Goal: Contribute content: Contribute content

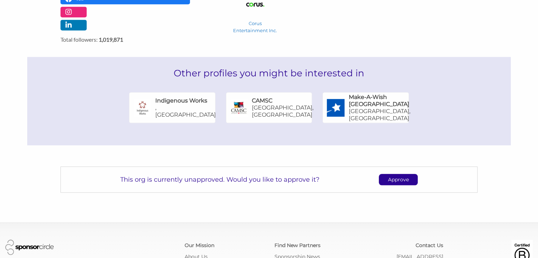
scroll to position [409, 0]
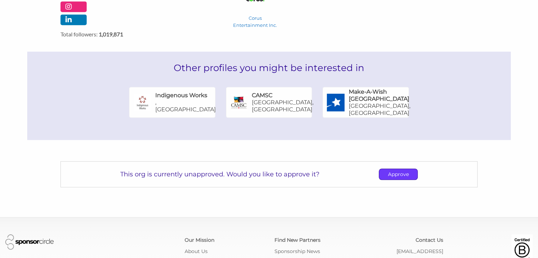
click at [399, 169] on p "Approve" at bounding box center [398, 174] width 38 height 11
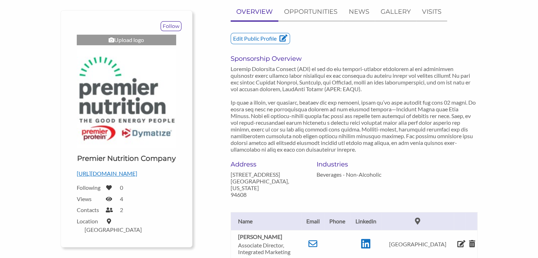
scroll to position [0, 0]
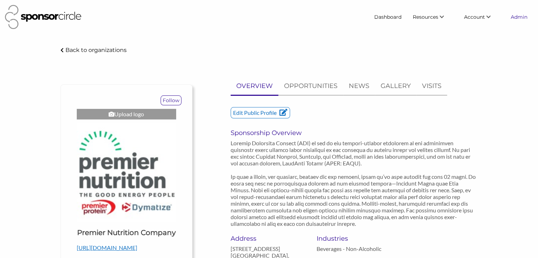
click at [519, 20] on link "Admin" at bounding box center [519, 17] width 28 height 13
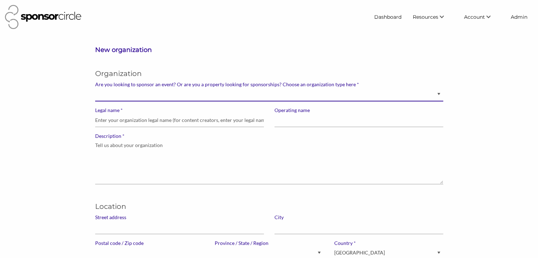
click at [417, 97] on select "Brand manager looking to sell to or sponsor events and sports teams Event organ…" at bounding box center [269, 95] width 348 height 14
select select "Sponsor"
click at [95, 88] on select "Brand manager looking to sell to or sponsor events and sports teams Event organ…" at bounding box center [269, 95] width 348 height 14
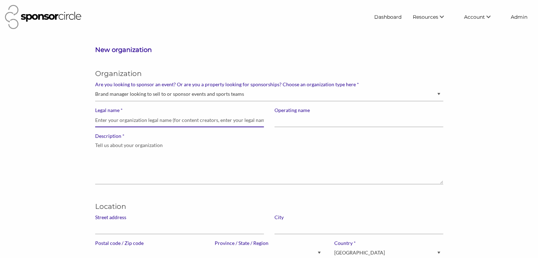
click at [214, 121] on input "* Legal name" at bounding box center [179, 121] width 169 height 14
paste input "Homewood Health"
type input "Homewood Health"
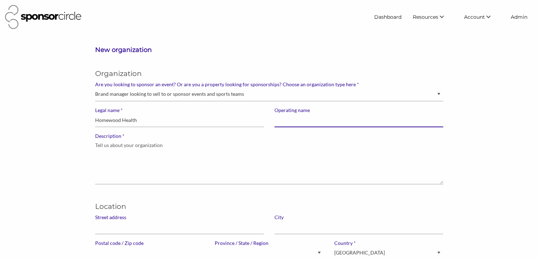
click at [288, 122] on input "Operating name" at bounding box center [359, 121] width 169 height 14
paste input "Homewood Health"
type input "Homewood Health"
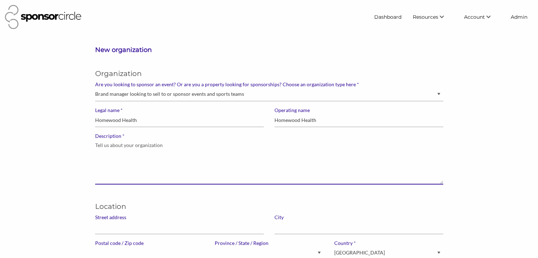
click at [124, 158] on textarea "* Description" at bounding box center [269, 161] width 348 height 45
paste textarea "As Canada's leader in mental health and addiction services, we provide a contin…"
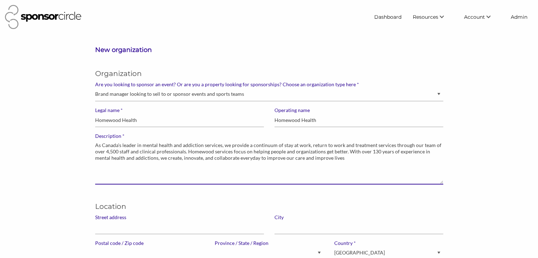
type textarea "As Canada's leader in mental health and addiction services, we provide a contin…"
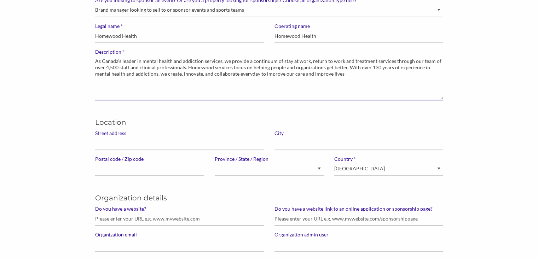
scroll to position [85, 0]
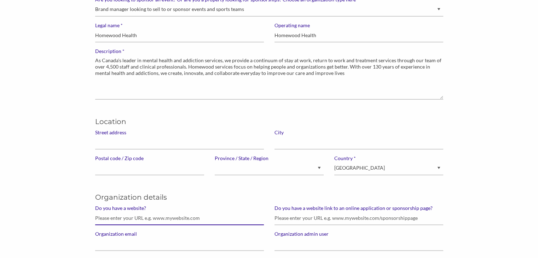
click at [150, 220] on input "Do you have a website?" at bounding box center [179, 219] width 169 height 14
paste input "[URL][DOMAIN_NAME]"
type input "[URL][DOMAIN_NAME]"
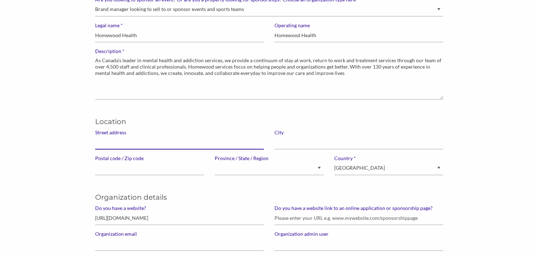
click at [151, 145] on input "Street address" at bounding box center [179, 143] width 169 height 14
paste input "[STREET_ADDRESS]"
type input "[STREET_ADDRESS]"
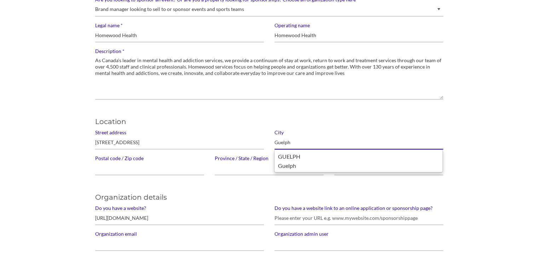
type input "Guelph"
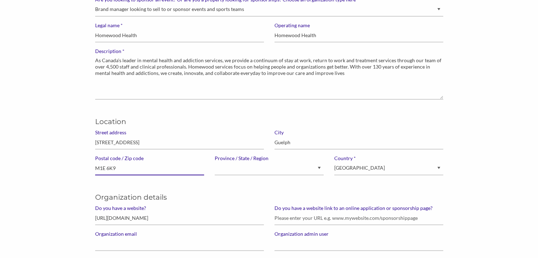
type input "M1E 6K9"
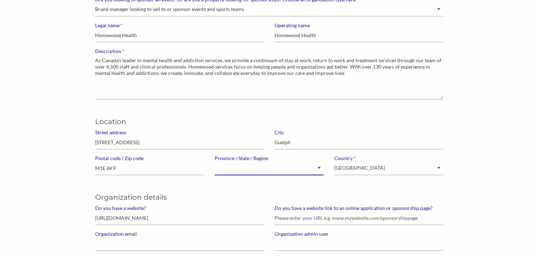
select select "Ontario"
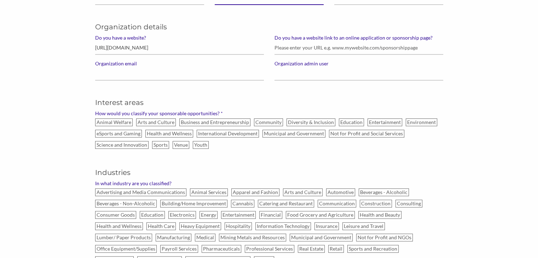
scroll to position [256, 0]
click at [174, 136] on label "Health and Wellness" at bounding box center [169, 134] width 48 height 8
click at [0, 0] on input "Health and Wellness" at bounding box center [0, 0] width 0 height 0
click at [159, 144] on label "Sports" at bounding box center [160, 145] width 17 height 8
click at [0, 0] on input "Sports" at bounding box center [0, 0] width 0 height 0
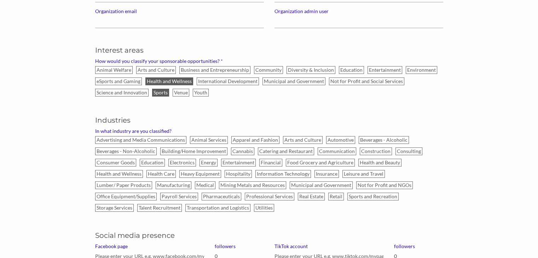
scroll to position [322, 0]
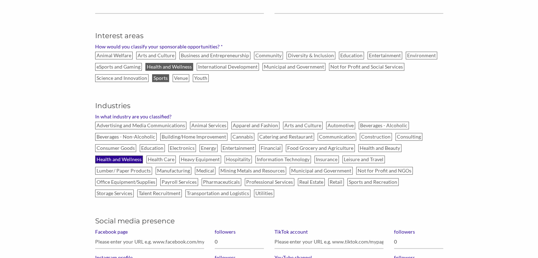
click at [132, 158] on label "Health and Wellness" at bounding box center [119, 160] width 48 height 8
click at [0, 0] on input "Health and Wellness" at bounding box center [0, 0] width 0 height 0
click at [158, 158] on label "Health Care" at bounding box center [161, 160] width 29 height 8
click at [0, 0] on input "Health Care" at bounding box center [0, 0] width 0 height 0
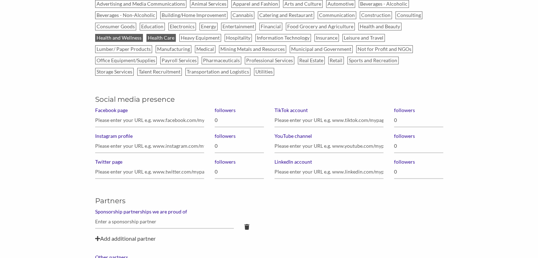
scroll to position [445, 0]
click at [170, 121] on input "Facebook page" at bounding box center [149, 120] width 109 height 14
paste input "https://www.facebook.com/HomewoodHealth"
type input "https://www.facebook.com/HomewoodHealth"
click at [238, 122] on input "0" at bounding box center [239, 120] width 49 height 14
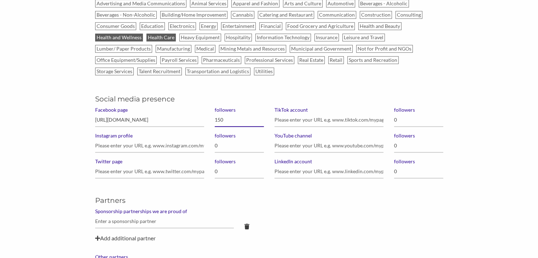
type input "1,500"
click at [288, 171] on input "LinkedIn account" at bounding box center [329, 172] width 109 height 14
paste input "https://www.linkedin.com/company/homewood-health/"
type input "https://www.linkedin.com/company/homewood-health/"
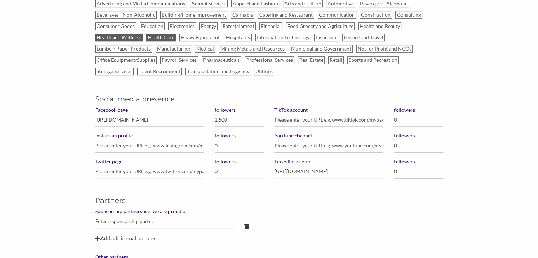
click at [400, 170] on input "0" at bounding box center [418, 172] width 49 height 14
type input "11,000"
click at [154, 220] on input "text" at bounding box center [164, 222] width 139 height 14
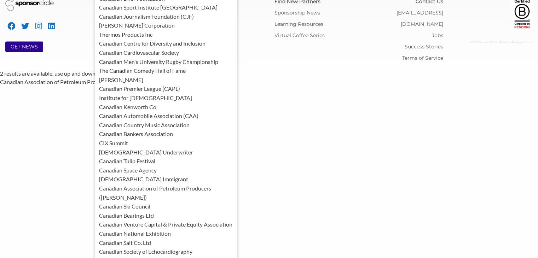
scroll to position [780, 0]
click at [142, 256] on div "Canadian Olympic Committee" at bounding box center [166, 260] width 135 height 9
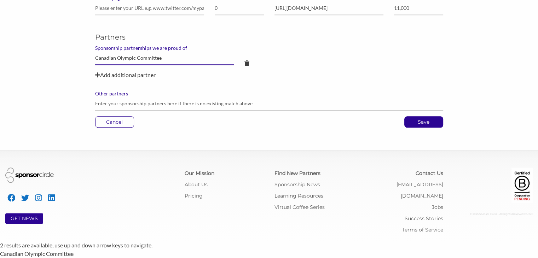
scroll to position [606, 0]
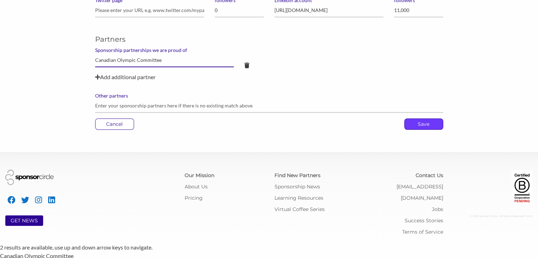
type input "Canadian Olympic Committee"
click at [420, 126] on p "Save" at bounding box center [424, 124] width 38 height 11
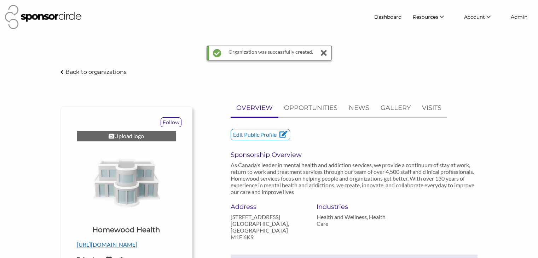
click at [126, 136] on div "Upload logo" at bounding box center [126, 136] width 99 height 11
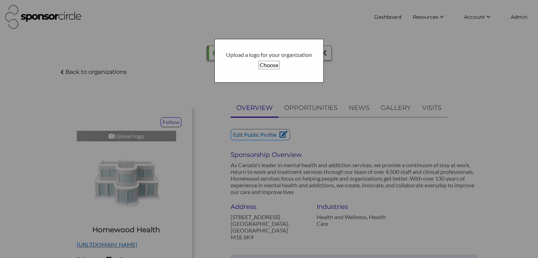
click at [267, 66] on button "Choose" at bounding box center [269, 65] width 22 height 8
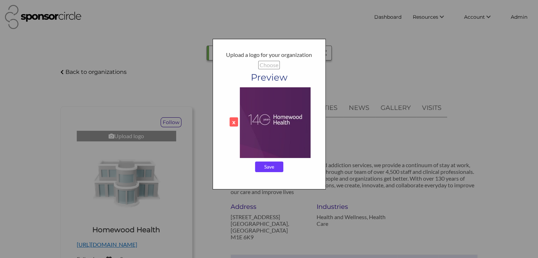
click at [265, 168] on input "Save" at bounding box center [269, 167] width 28 height 11
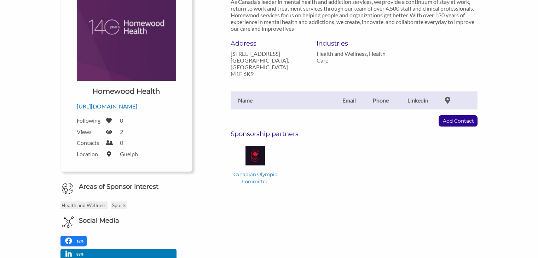
scroll to position [144, 0]
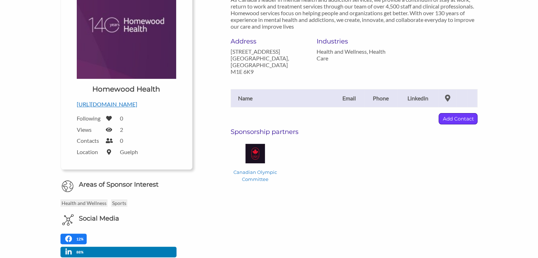
click at [462, 114] on p "Add Contact" at bounding box center [458, 119] width 38 height 11
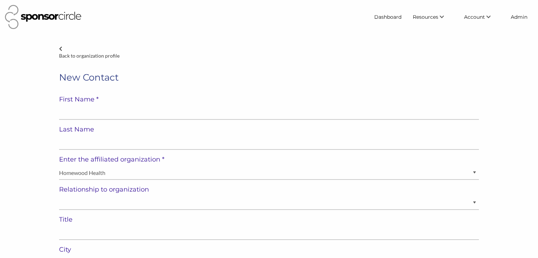
select select "[GEOGRAPHIC_DATA]"
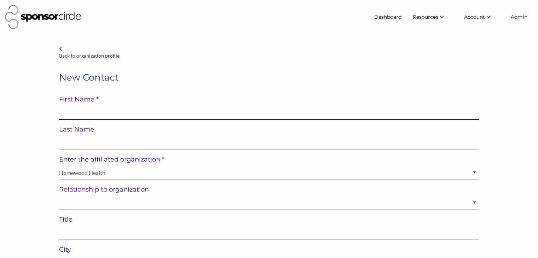
click at [184, 109] on input "text" at bounding box center [269, 113] width 420 height 14
type input "a"
type input "Adam"
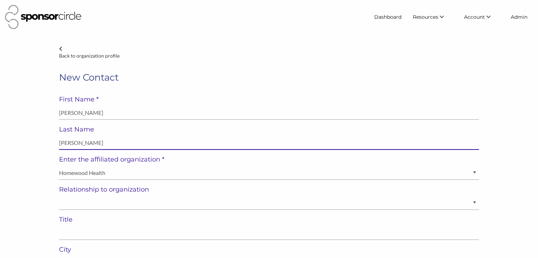
type input "Kelly"
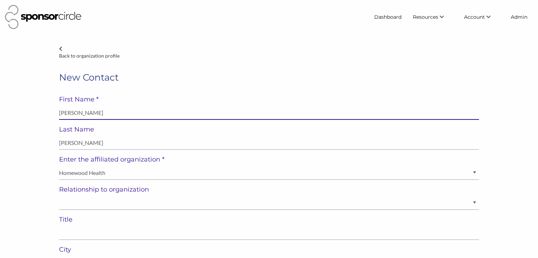
click at [184, 109] on input "Adam" at bounding box center [269, 113] width 420 height 14
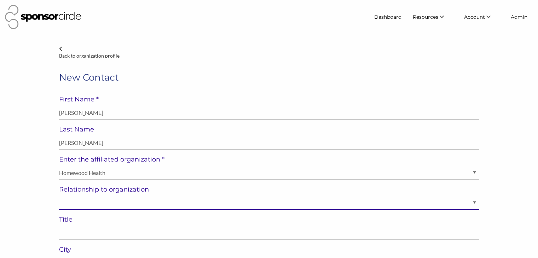
click at [127, 201] on select "Staff Volunteer" at bounding box center [269, 203] width 420 height 14
select select "Staff"
click at [59, 196] on select "Staff Volunteer" at bounding box center [269, 203] width 420 height 14
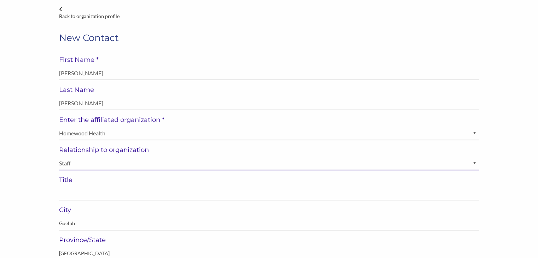
scroll to position [40, 0]
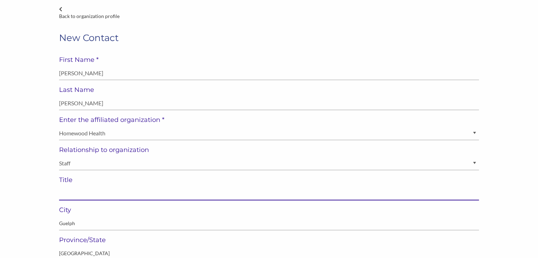
click at [141, 196] on input "text" at bounding box center [269, 194] width 420 height 14
paste input "Executive Vice-President Revenue & Customer Experience"
type input "Executive Vice-President Revenue & Customer Experience"
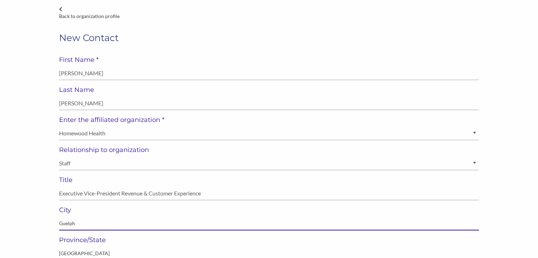
click at [68, 224] on input "Guelph" at bounding box center [269, 224] width 420 height 14
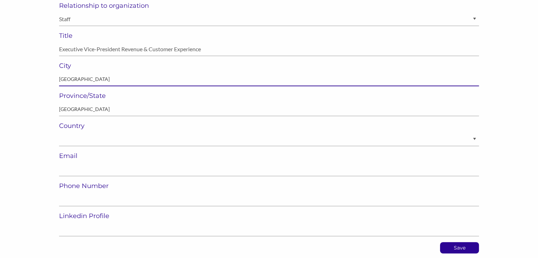
scroll to position [187, 0]
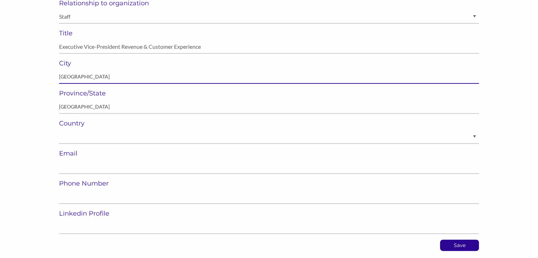
type input "Toronto"
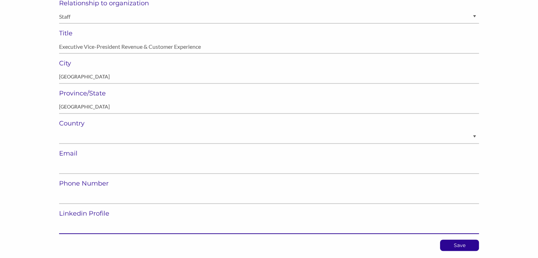
click at [68, 224] on input "url" at bounding box center [269, 228] width 420 height 14
paste input "https://www.linkedin.com/in/adam-kelly-commercial-exec/"
type input "https://www.linkedin.com/in/adam-kelly-commercial-exec/"
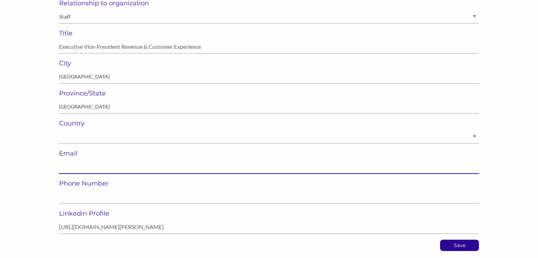
click at [202, 163] on input "email" at bounding box center [269, 167] width 420 height 14
paste input "akelly@homewoodhealth.com"
type input "akelly@homewoodhealth.com"
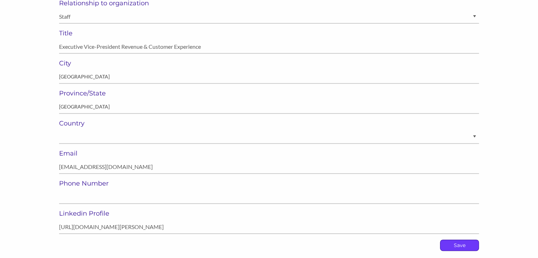
click at [455, 244] on p "Save" at bounding box center [460, 245] width 38 height 11
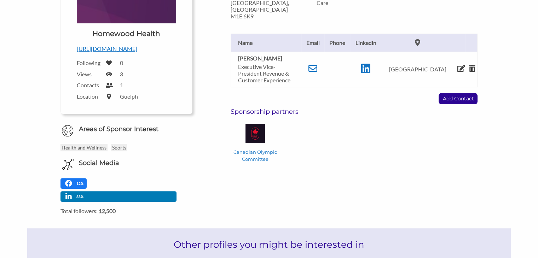
scroll to position [197, 0]
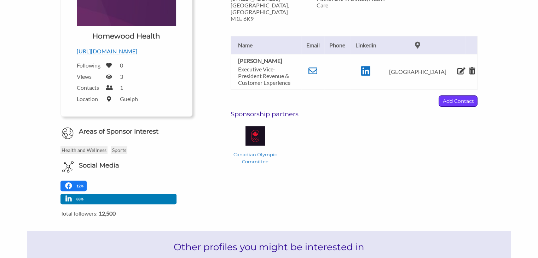
click at [448, 96] on p "Add Contact" at bounding box center [458, 101] width 38 height 11
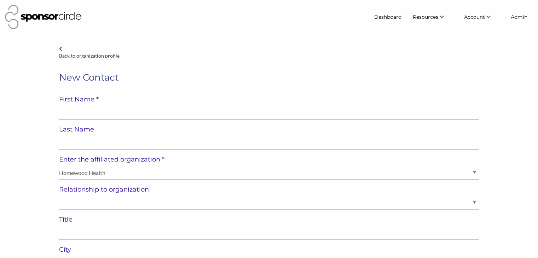
select select "[GEOGRAPHIC_DATA]"
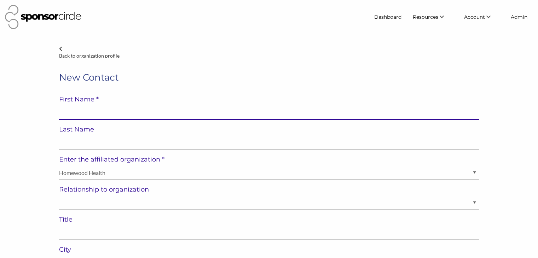
click at [199, 108] on input "text" at bounding box center [269, 113] width 420 height 14
paste input "Aleisha Levins"
type input "Aleisha Levins"
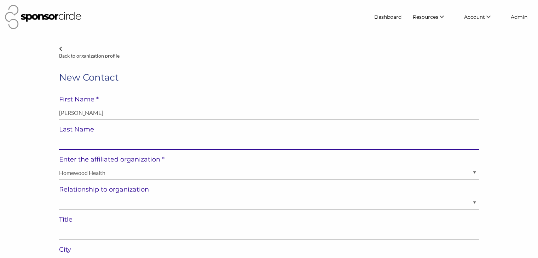
click at [136, 140] on input "text" at bounding box center [269, 143] width 420 height 14
paste input "Aleisha Levins"
type input "Aleisha Levins"
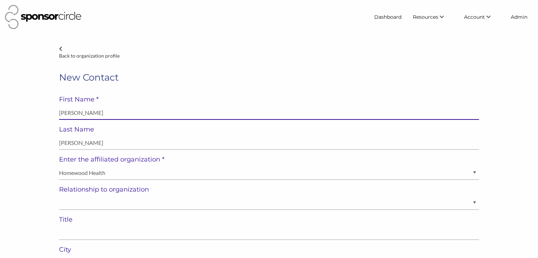
click at [80, 111] on input "Aleisha Levins" at bounding box center [269, 113] width 420 height 14
type input "Aleisha"
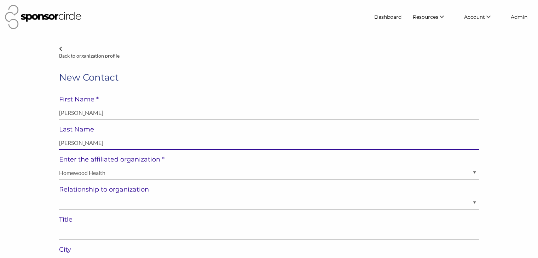
click at [65, 143] on input "Aleisha Levins" at bounding box center [269, 143] width 420 height 14
type input "Levins"
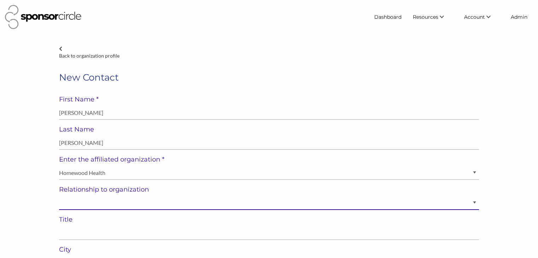
click at [73, 204] on select "Staff Volunteer" at bounding box center [269, 203] width 420 height 14
select select "Staff"
click at [59, 196] on select "Staff Volunteer" at bounding box center [269, 203] width 420 height 14
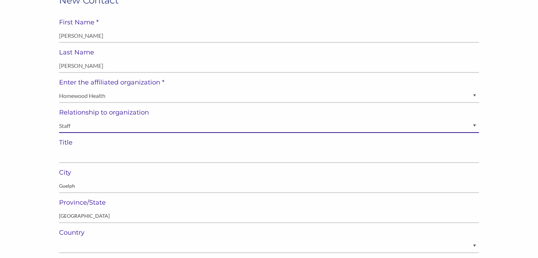
scroll to position [102, 0]
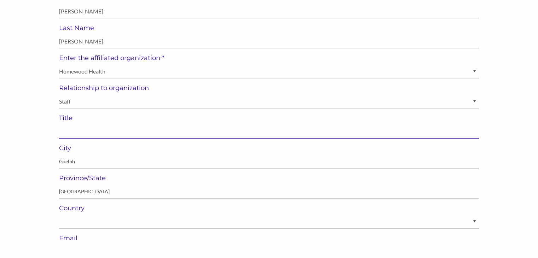
click at [194, 132] on input "text" at bounding box center [269, 132] width 420 height 14
type input "Director of Marketing - Treatment Services, National"
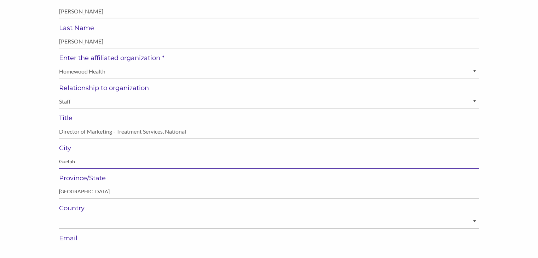
click at [64, 165] on input "Guelph" at bounding box center [269, 162] width 420 height 14
type input "Vancouver"
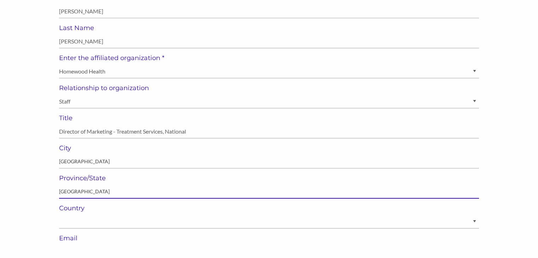
click at [65, 194] on input "Ontario" at bounding box center [269, 192] width 420 height 14
type input "British Columbia"
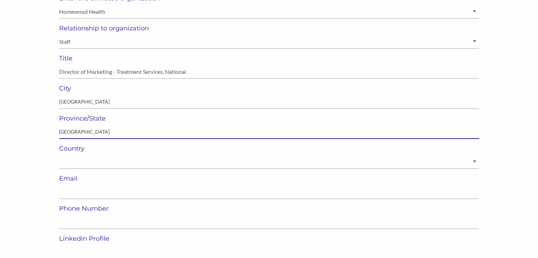
scroll to position [213, 0]
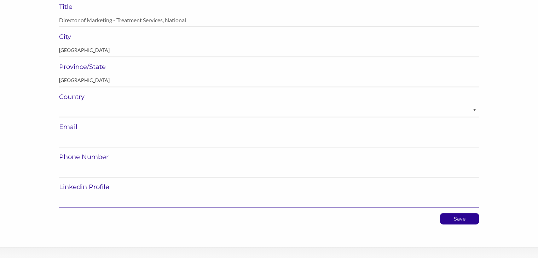
click at [197, 202] on input "url" at bounding box center [269, 201] width 420 height 14
paste input "https://www.linkedin.com/in/aleisha-levins-3906b115/"
type input "https://www.linkedin.com/in/aleisha-levins-3906b115/"
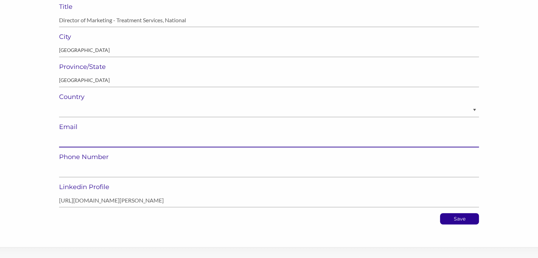
click at [136, 141] on input "email" at bounding box center [269, 141] width 420 height 14
paste input "alevins@homewoodhealth.com"
type input "alevins@homewoodhealth.com"
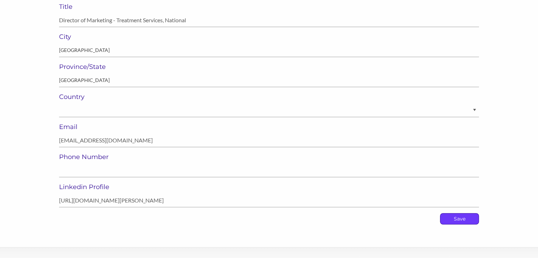
click at [459, 220] on p "Save" at bounding box center [460, 219] width 38 height 11
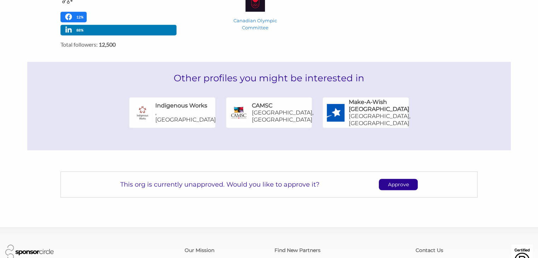
scroll to position [377, 0]
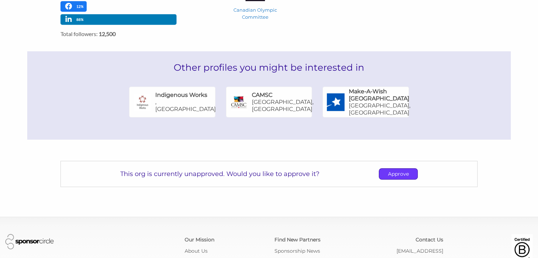
click at [393, 177] on p "Approve" at bounding box center [398, 174] width 38 height 11
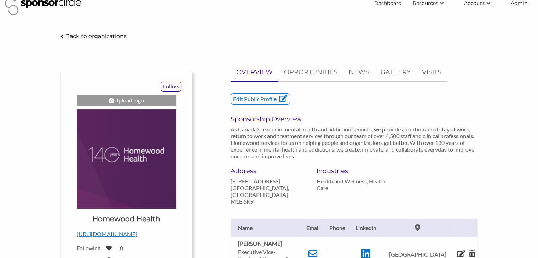
scroll to position [0, 0]
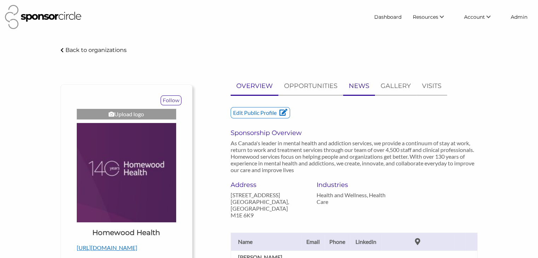
click at [357, 89] on p "NEWS" at bounding box center [359, 86] width 21 height 10
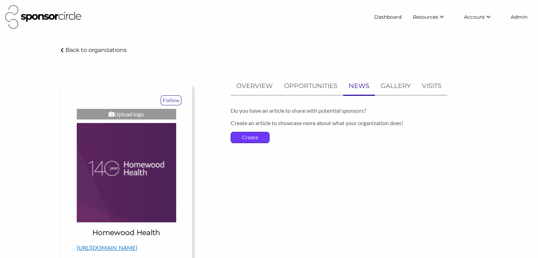
click at [258, 136] on p "Create" at bounding box center [250, 137] width 38 height 11
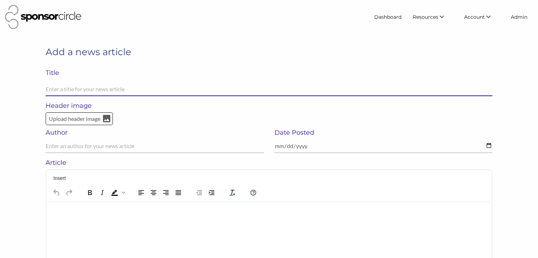
click at [147, 88] on input "text" at bounding box center [269, 89] width 447 height 14
paste input "Homewood Health and COC Launch New Four-Year Partnership"
type input "Homewood Health and COC Launch New Four-Year Partnership"
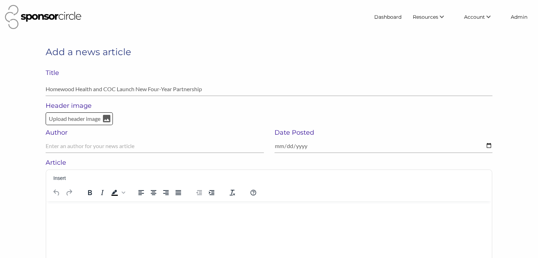
click at [112, 216] on html at bounding box center [269, 210] width 446 height 18
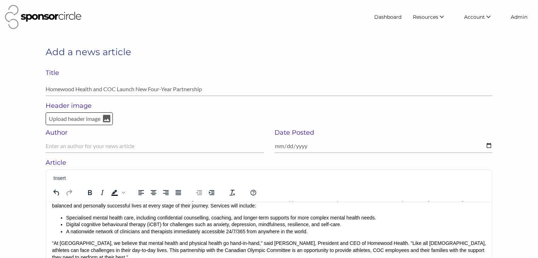
drag, startPoint x: 212, startPoint y: 92, endPoint x: 45, endPoint y: 93, distance: 167.1
click at [45, 93] on div "Add a news article Title Homewood Health and COC Launch New Four-Year Partnersh…" at bounding box center [269, 74] width 458 height 56
click at [78, 117] on p "Upload header image" at bounding box center [74, 118] width 53 height 9
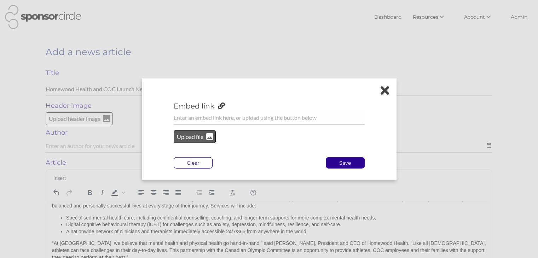
click at [197, 139] on p "Upload file" at bounding box center [190, 136] width 29 height 9
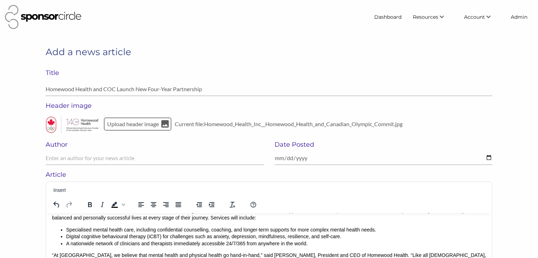
click at [377, 243] on li "A nationwide network of clinicians and therapists immediately accessible 24/7/3…" at bounding box center [276, 243] width 420 height 7
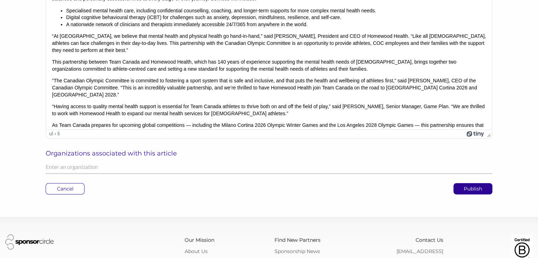
scroll to position [219, 0]
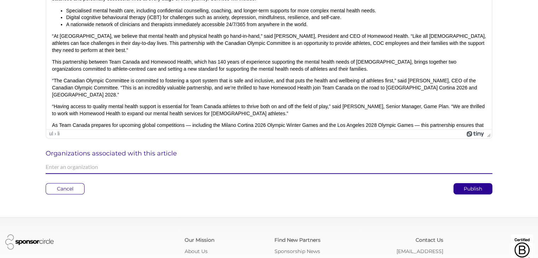
click at [254, 166] on input "text" at bounding box center [269, 167] width 447 height 14
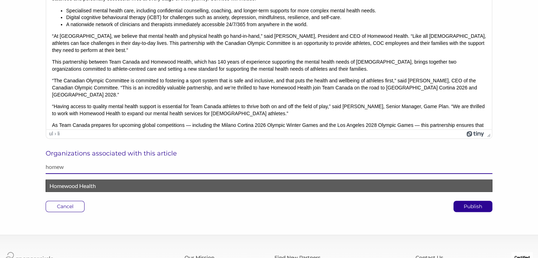
type input "homew"
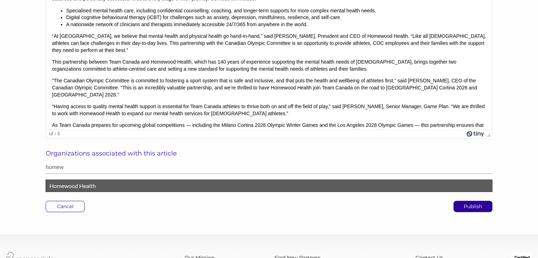
click at [236, 187] on p "Homewood Health" at bounding box center [269, 186] width 439 height 9
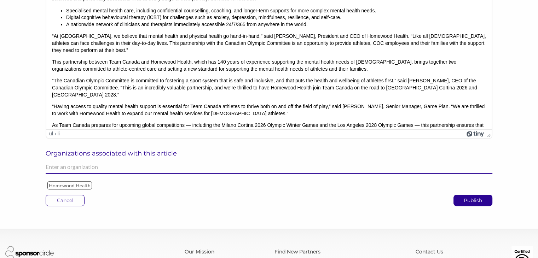
click at [216, 164] on input "text" at bounding box center [269, 167] width 447 height 14
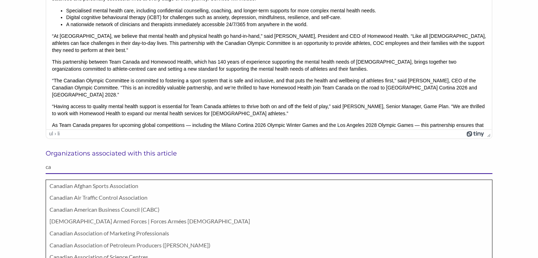
type input "c"
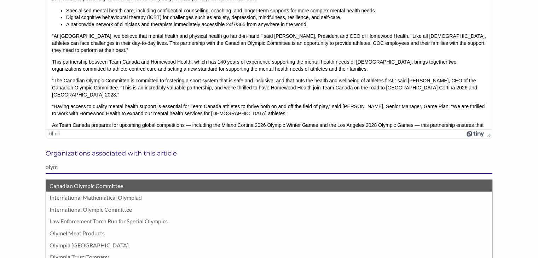
type input "olym"
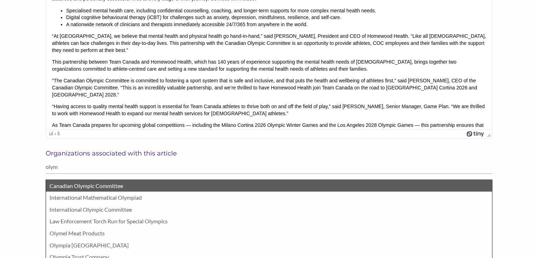
click at [129, 185] on p "Canadian Olympic Committee" at bounding box center [269, 186] width 439 height 9
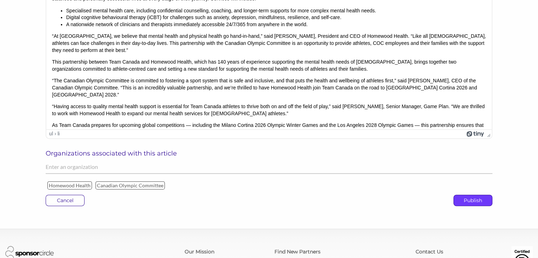
click at [467, 203] on p "Publish" at bounding box center [473, 200] width 38 height 11
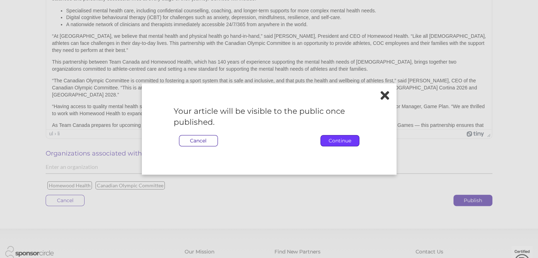
click at [345, 140] on p "Continue" at bounding box center [340, 141] width 38 height 11
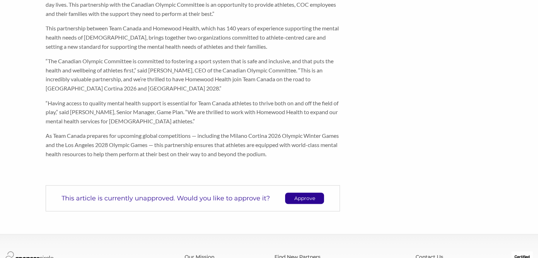
scroll to position [321, 0]
click at [296, 193] on p "Approve" at bounding box center [305, 198] width 38 height 11
